Goal: Communication & Community: Participate in discussion

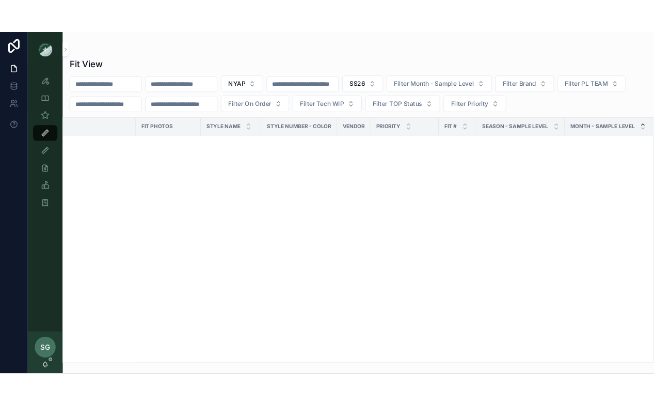
scroll to position [3842, 1]
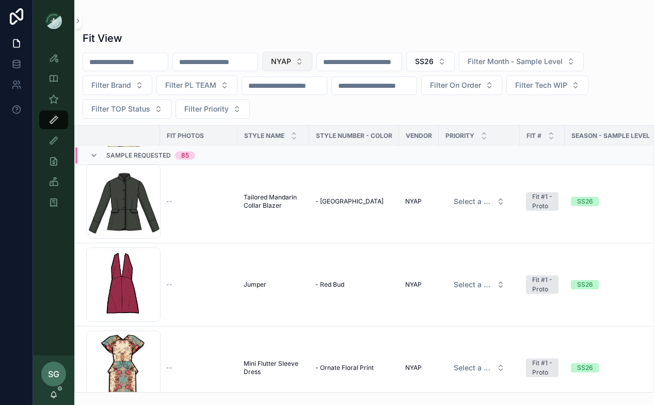
click at [312, 55] on button "NYAP" at bounding box center [287, 62] width 50 height 20
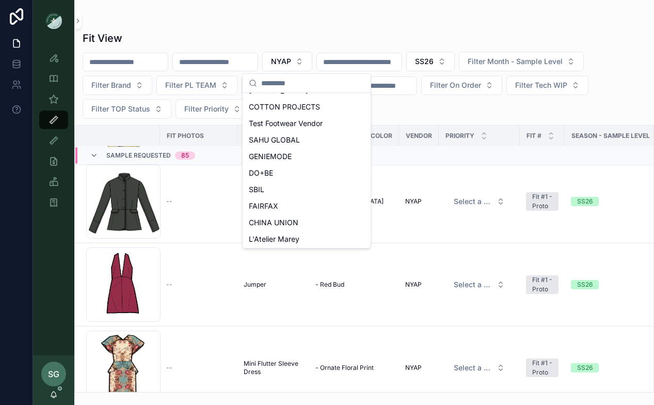
scroll to position [181, 0]
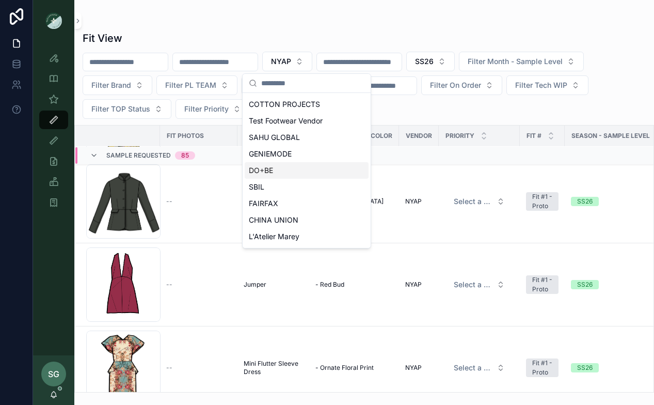
click at [265, 174] on span "DO+BE" at bounding box center [261, 170] width 24 height 10
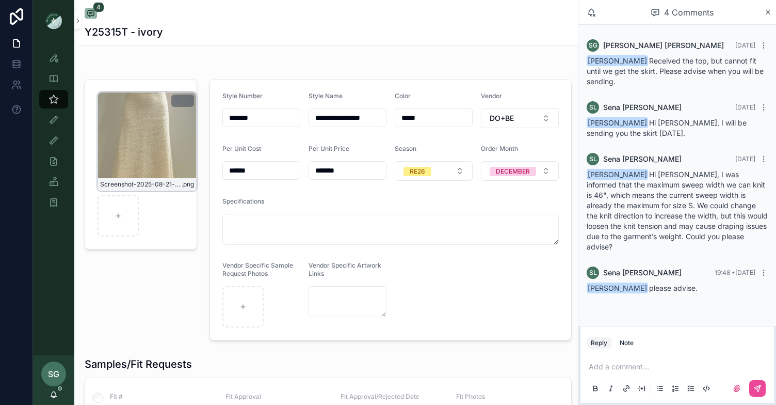
click at [149, 132] on div "Screenshot-2025-08-21-at-4.33.03-PM .png" at bounding box center [147, 141] width 99 height 99
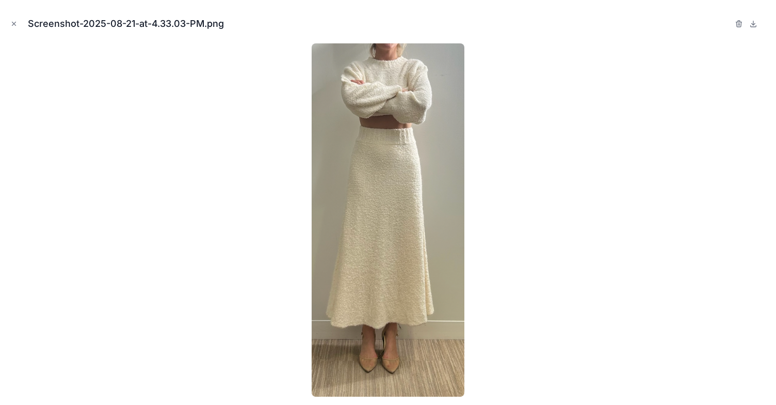
click at [16, 14] on div "Screenshot-2025-08-21-at-4.33.03-PM.png" at bounding box center [388, 23] width 760 height 31
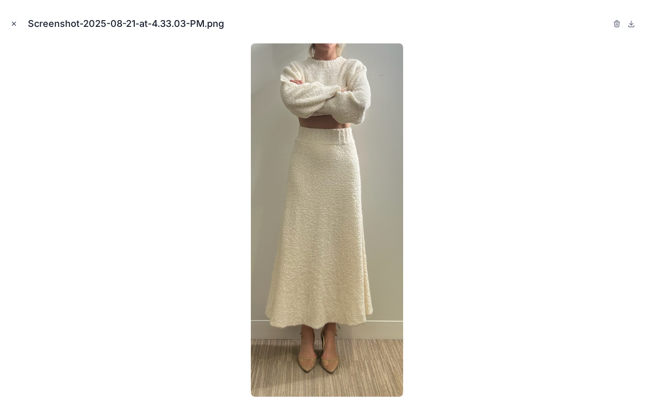
click at [14, 23] on icon "Close modal" at bounding box center [14, 24] width 4 height 4
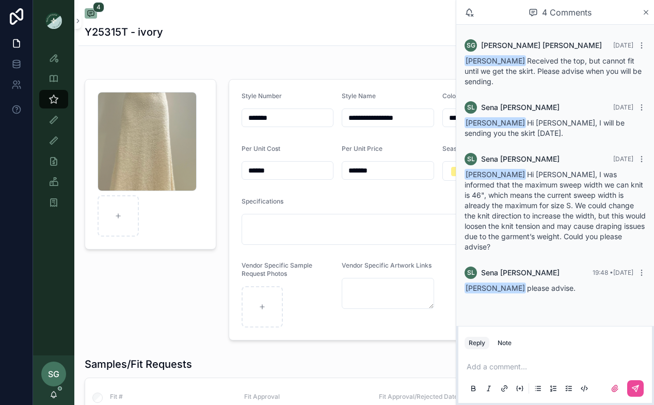
click at [489, 362] on p "scrollable content" at bounding box center [557, 366] width 181 height 10
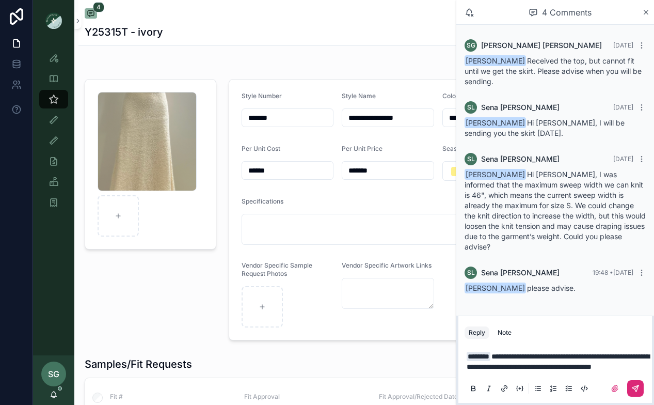
click at [634, 386] on icon "scrollable content" at bounding box center [635, 388] width 8 height 8
